Goal: Find specific page/section: Find specific page/section

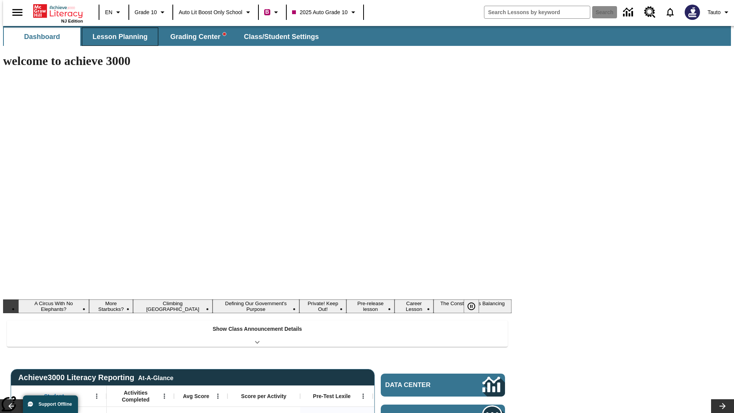
click at [117, 37] on span "Lesson Planning" at bounding box center [120, 37] width 55 height 9
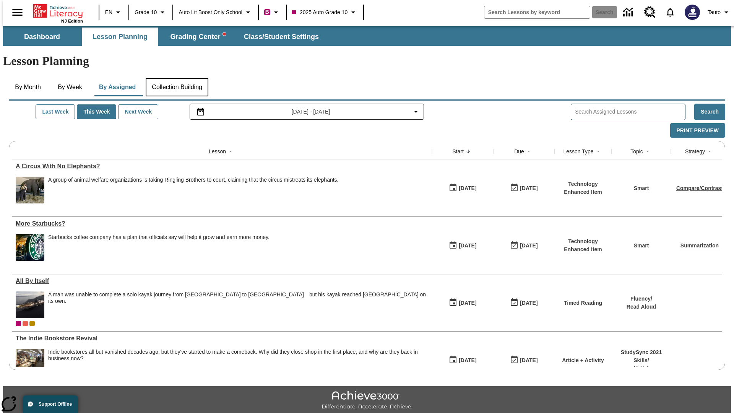
click at [177, 78] on button "Collection Building" at bounding box center [177, 87] width 63 height 18
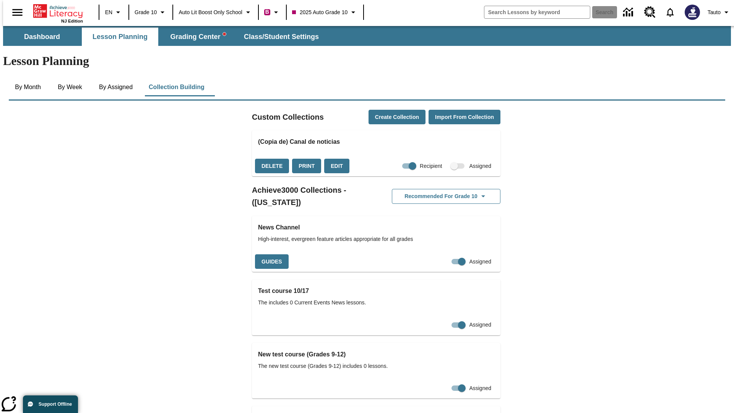
checkbox input "true"
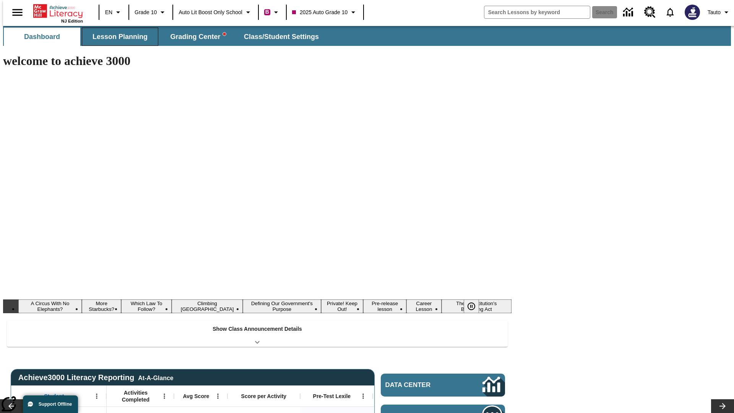
click at [117, 37] on span "Lesson Planning" at bounding box center [120, 37] width 55 height 9
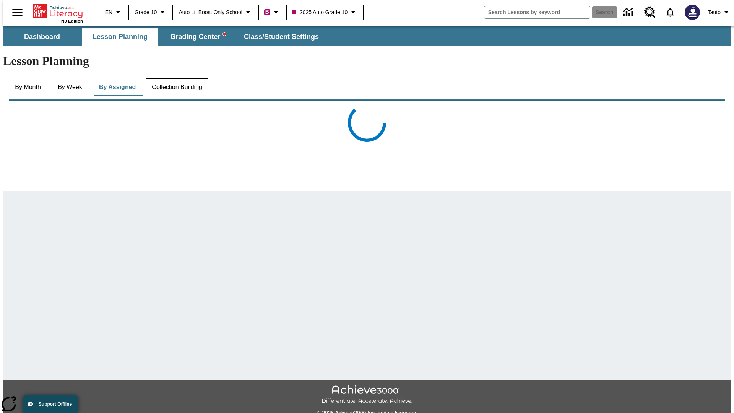
click at [177, 78] on button "Collection Building" at bounding box center [177, 87] width 63 height 18
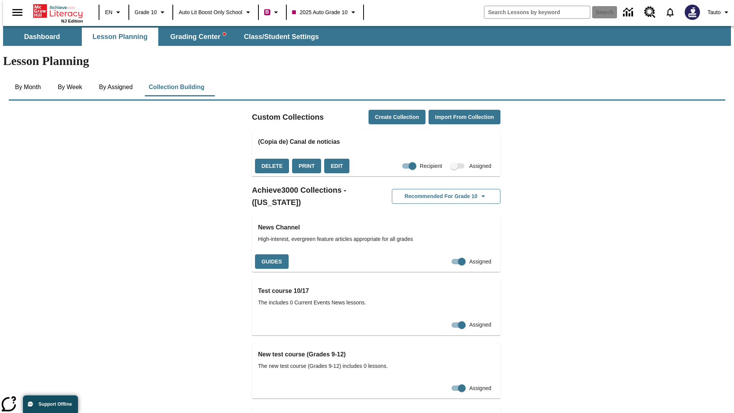
checkbox input "false"
